Goal: Navigation & Orientation: Find specific page/section

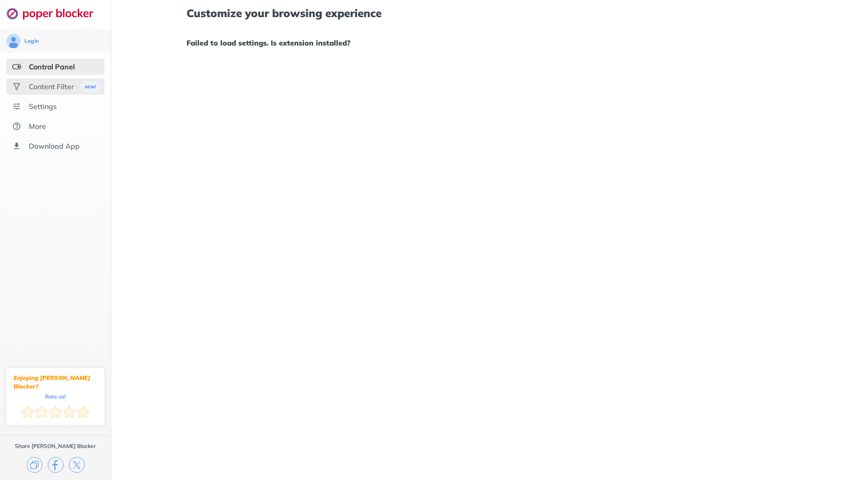
click at [65, 83] on div "Content Filter" at bounding box center [51, 86] width 45 height 9
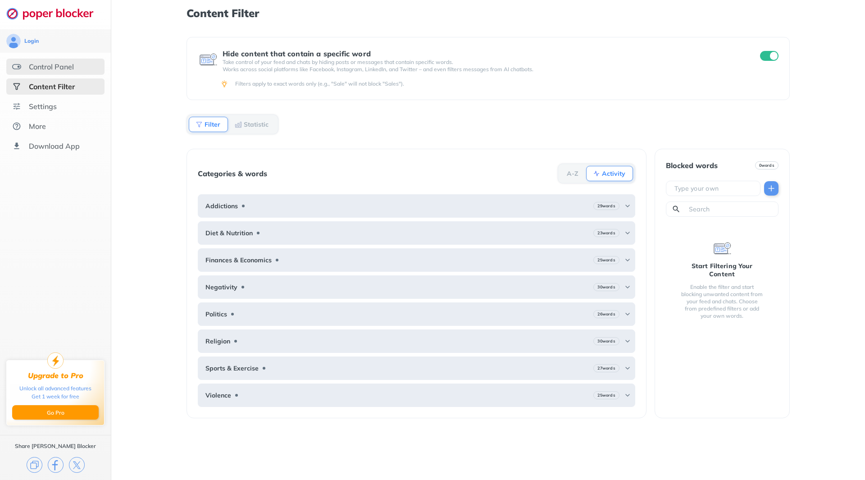
click at [53, 62] on div "Control Panel" at bounding box center [55, 67] width 98 height 16
